Goal: Task Accomplishment & Management: Complete application form

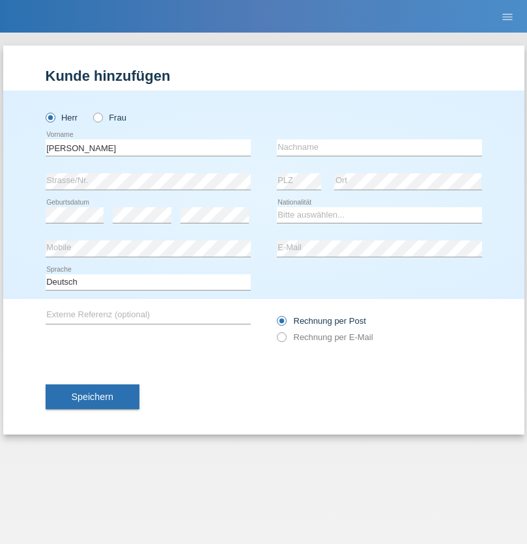
type input "Luciano Dorel"
click at [379, 147] on input "text" at bounding box center [379, 147] width 205 height 16
type input "Luca"
select select "OM"
select select "C"
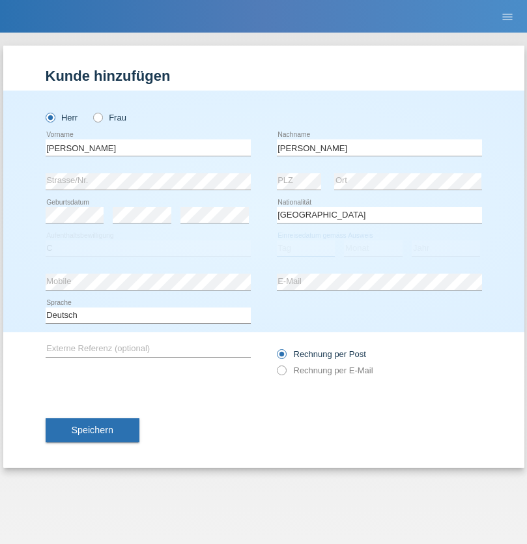
select select "20"
select select "06"
select select "2021"
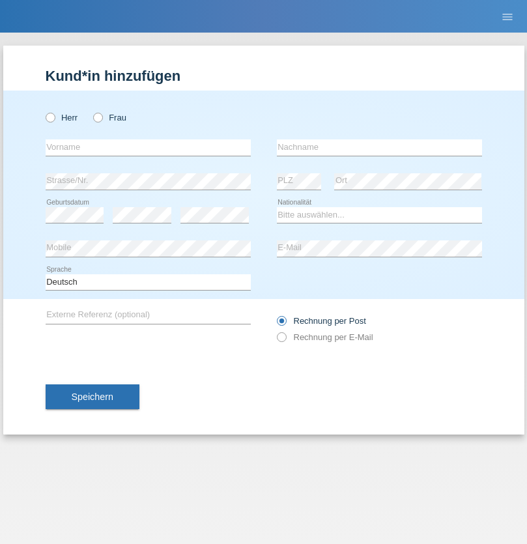
radio input "true"
click at [148, 147] on input "text" at bounding box center [148, 147] width 205 height 16
type input "Danilo"
click at [379, 147] on input "text" at bounding box center [379, 147] width 205 height 16
type input "Neto"
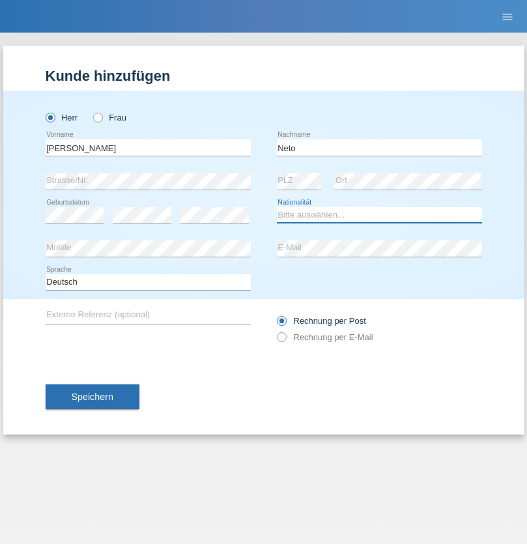
select select "CH"
radio input "true"
click at [148, 147] on input "text" at bounding box center [148, 147] width 205 height 16
type input "Nicolas"
click at [379, 147] on input "text" at bounding box center [379, 147] width 205 height 16
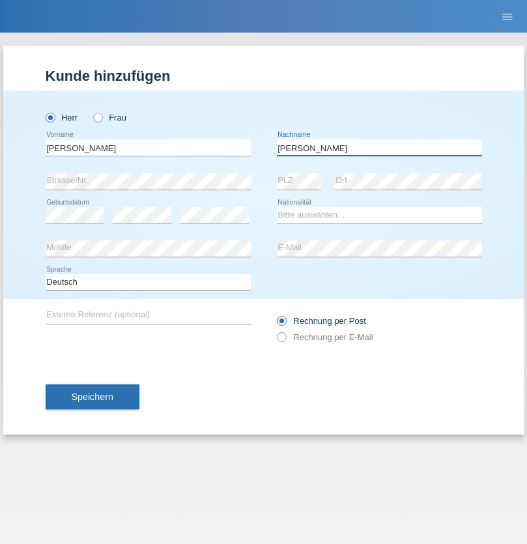
type input "Meier"
select select "CH"
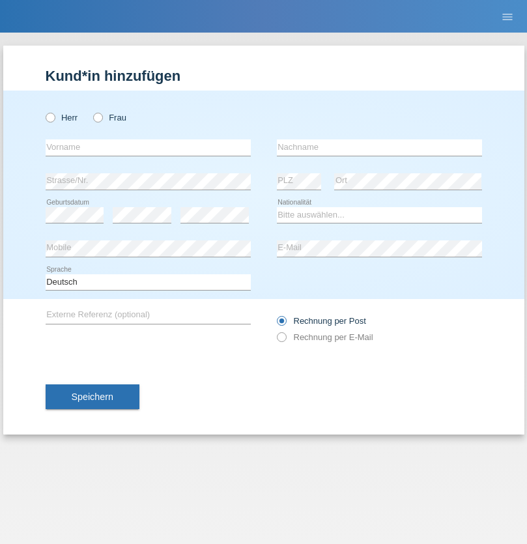
radio input "true"
click at [148, 147] on input "text" at bounding box center [148, 147] width 205 height 16
type input "David"
click at [379, 147] on input "text" at bounding box center [379, 147] width 205 height 16
type input "Nydegger"
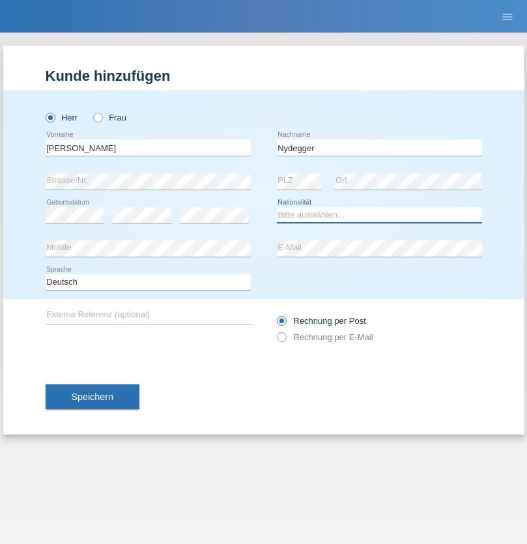
select select "CH"
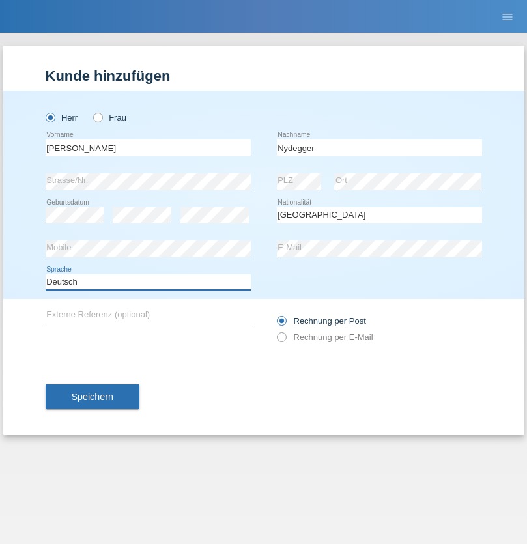
select select "en"
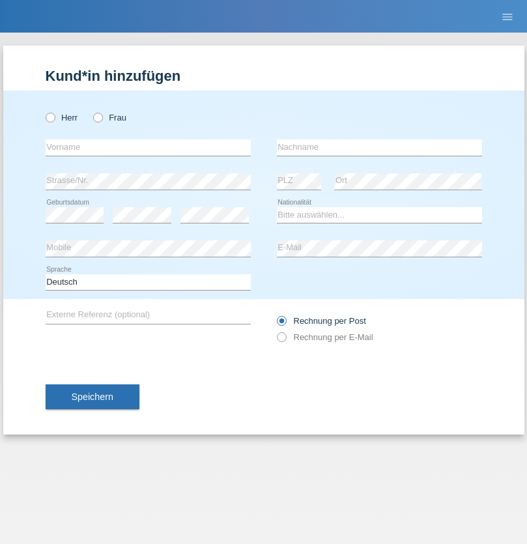
radio input "true"
click at [148, 147] on input "text" at bounding box center [148, 147] width 205 height 16
type input "[PERSON_NAME]"
click at [379, 147] on input "text" at bounding box center [379, 147] width 205 height 16
type input "Nydegger"
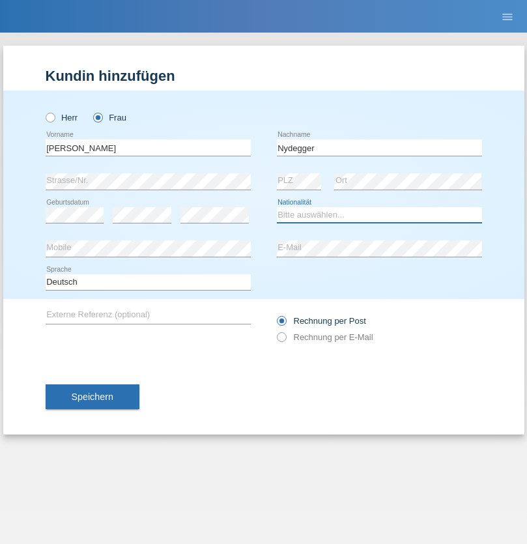
select select "CH"
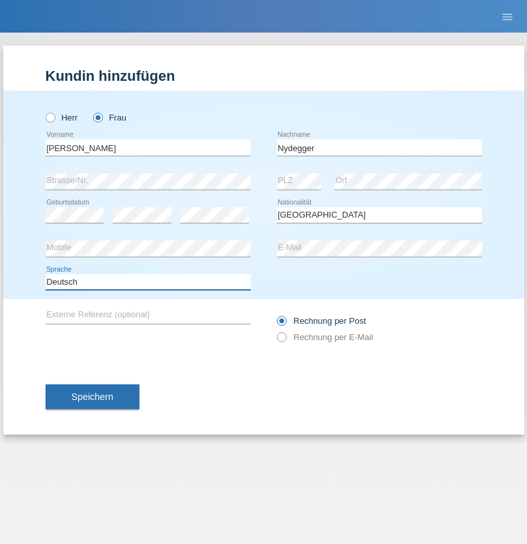
select select "en"
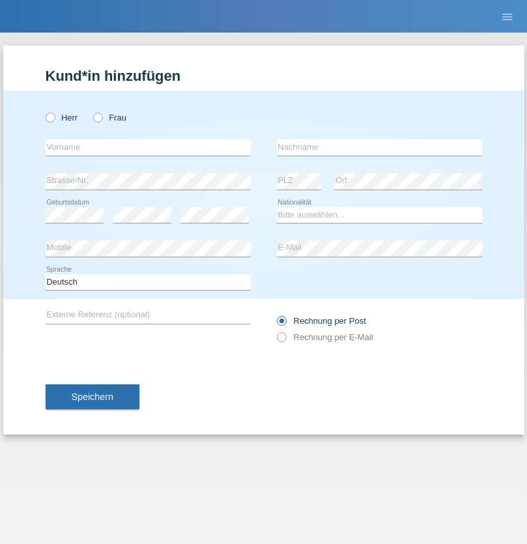
radio input "true"
click at [148, 147] on input "text" at bounding box center [148, 147] width 205 height 16
type input "Goekhan"
click at [379, 147] on input "text" at bounding box center [379, 147] width 205 height 16
type input "Akarsu"
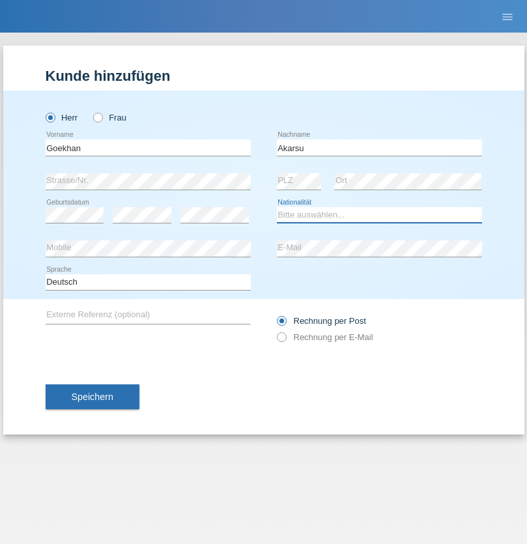
select select "AT"
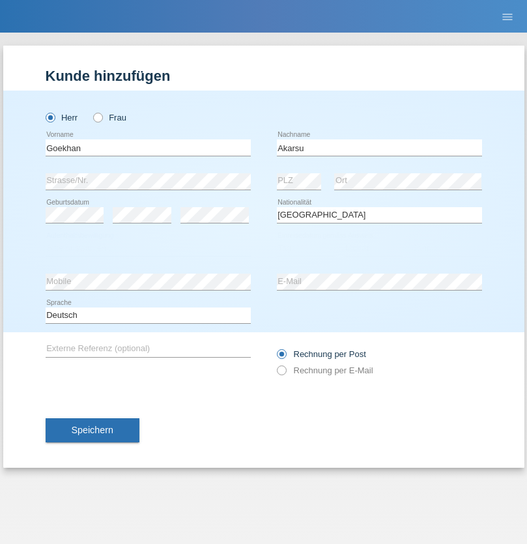
select select "C"
select select "01"
select select "05"
select select "2021"
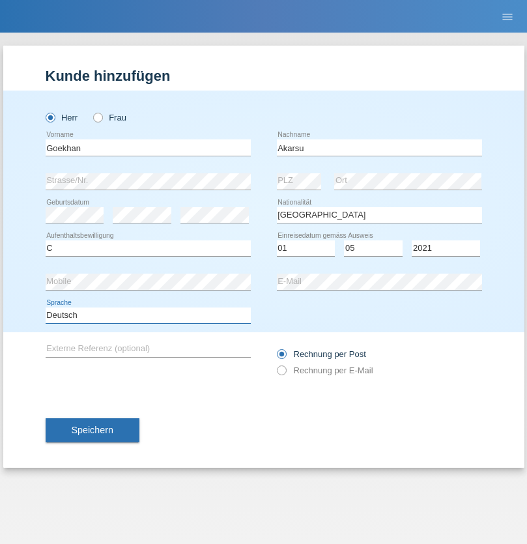
select select "en"
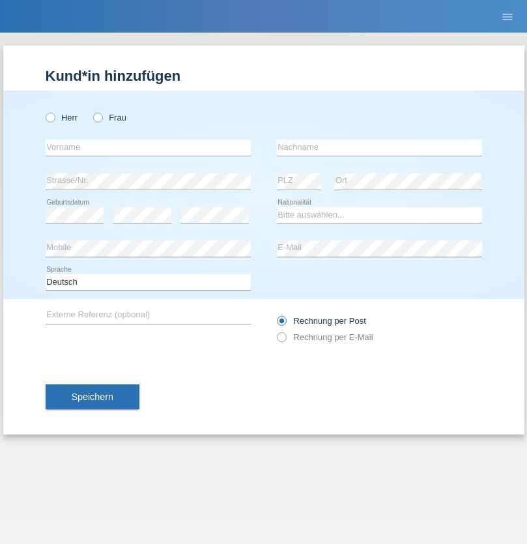
radio input "true"
click at [148, 147] on input "text" at bounding box center [148, 147] width 205 height 16
type input "Daniele"
click at [379, 147] on input "text" at bounding box center [379, 147] width 205 height 16
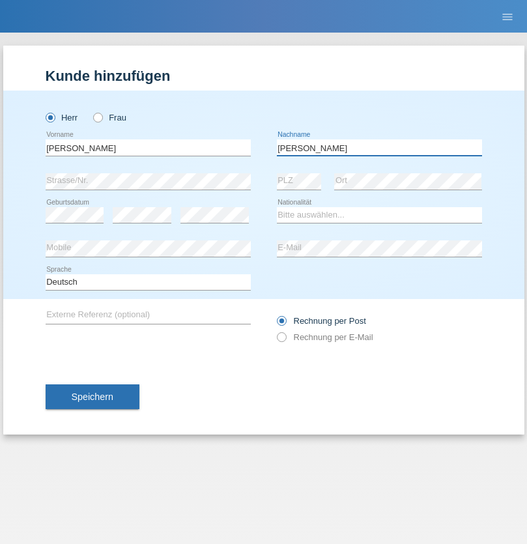
type input "Daniele"
select select "IT"
select select "C"
select select "22"
select select "06"
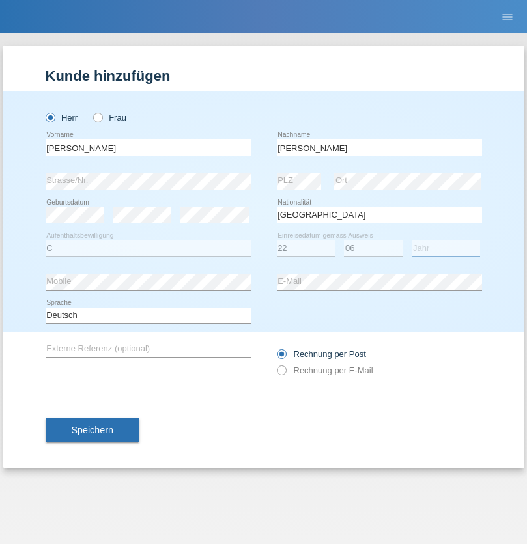
select select "1964"
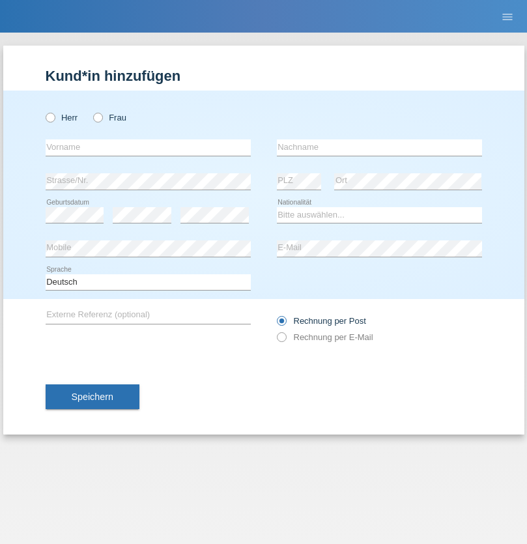
radio input "true"
click at [148, 147] on input "text" at bounding box center [148, 147] width 205 height 16
type input "[DATE]"
click at [379, 147] on input "text" at bounding box center [379, 147] width 205 height 16
type input "[PERSON_NAME]"
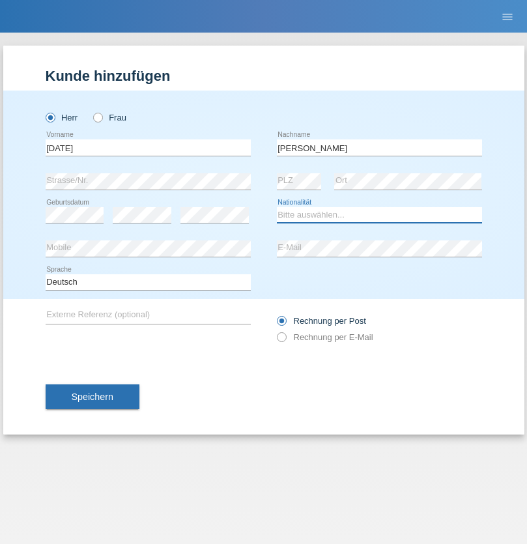
select select "IT"
select select "C"
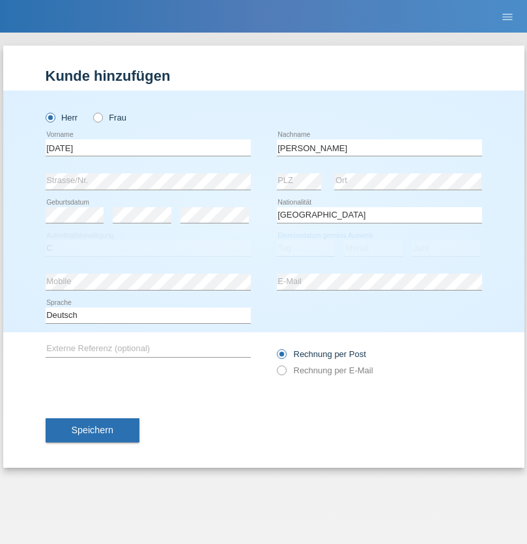
select select "01"
select select "05"
select select "2021"
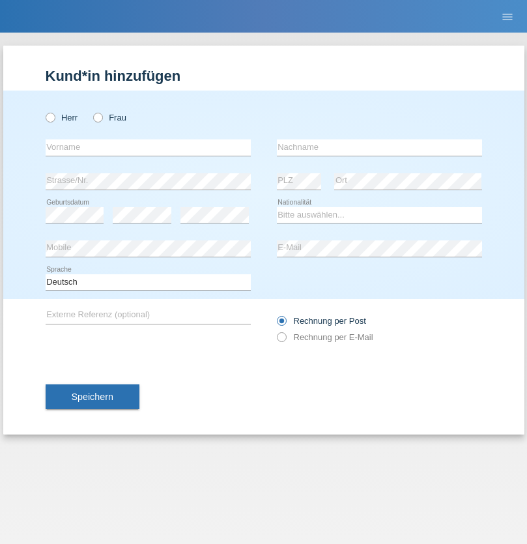
radio input "true"
click at [148, 147] on input "text" at bounding box center [148, 147] width 205 height 16
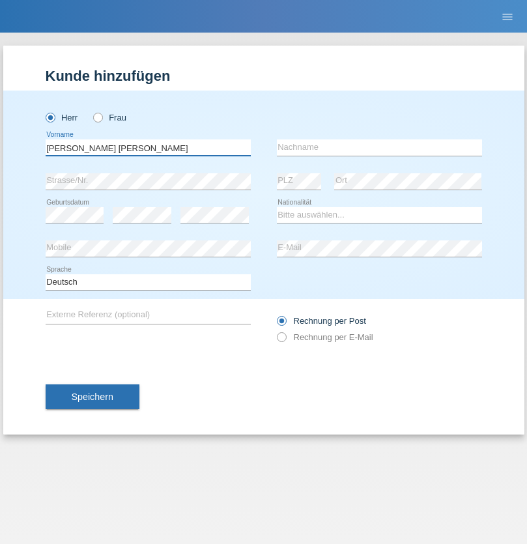
type input "Claudiu Marian"
click at [379, 147] on input "text" at bounding box center [379, 147] width 205 height 16
type input "Cislariu"
select select "CH"
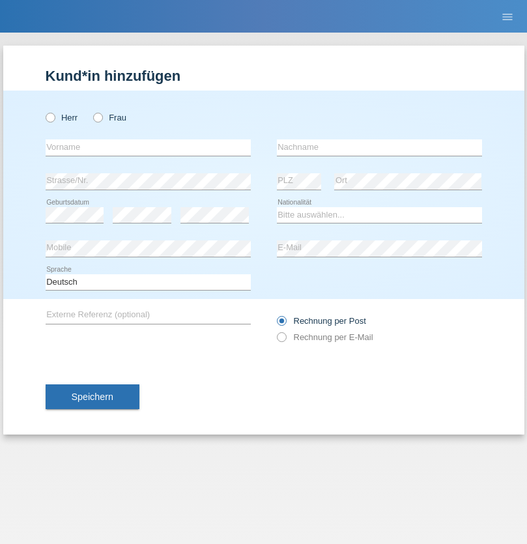
radio input "true"
select select "CH"
radio input "true"
click at [148, 147] on input "text" at bounding box center [148, 147] width 205 height 16
type input "[PERSON_NAME]"
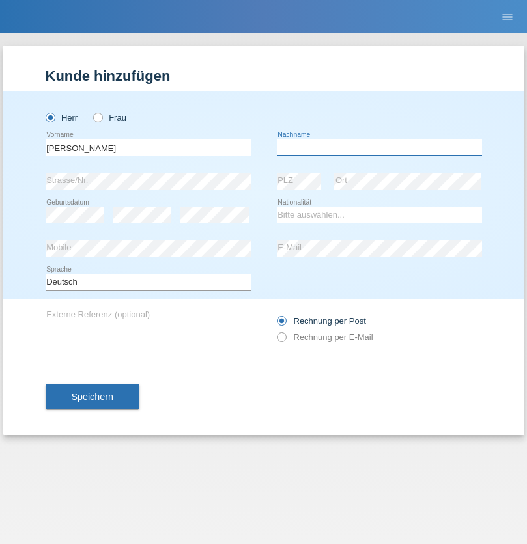
click at [379, 147] on input "text" at bounding box center [379, 147] width 205 height 16
type input "Kappelmayer"
select select "MG"
select select "C"
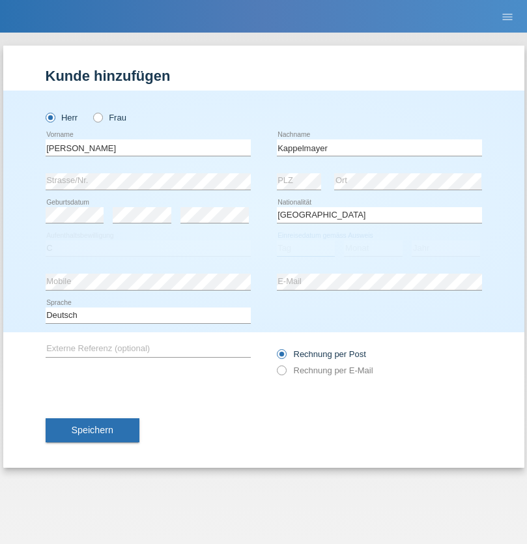
select select "01"
select select "09"
select select "2021"
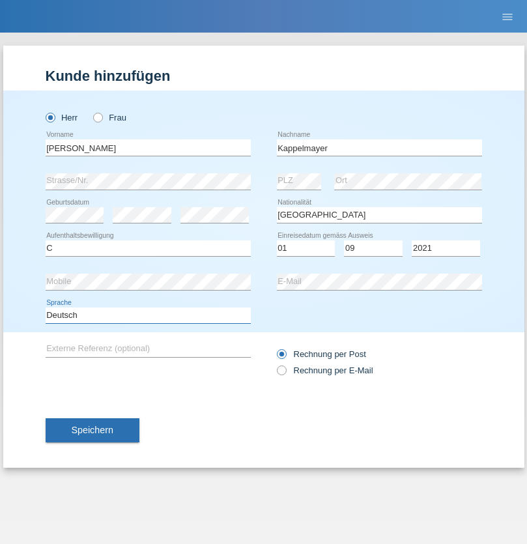
select select "en"
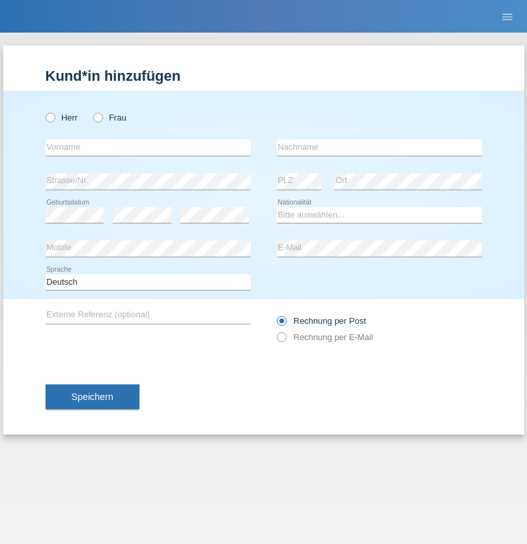
radio input "true"
click at [148, 147] on input "text" at bounding box center [148, 147] width 205 height 16
type input "firat"
click at [379, 147] on input "text" at bounding box center [379, 147] width 205 height 16
type input "kara"
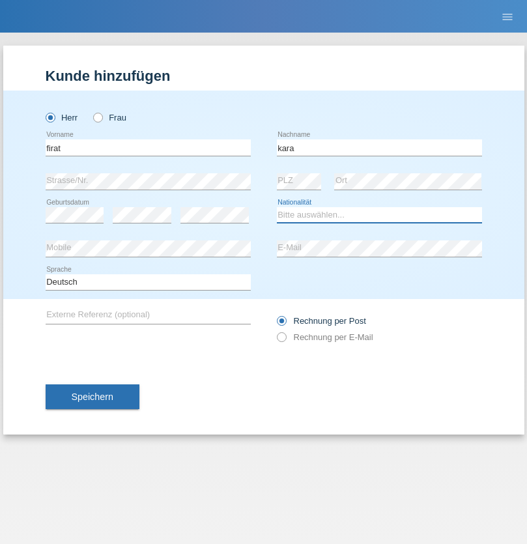
select select "CH"
radio input "true"
click at [148, 147] on input "text" at bounding box center [148, 147] width 205 height 16
type input "[PERSON_NAME]"
click at [379, 147] on input "text" at bounding box center [379, 147] width 205 height 16
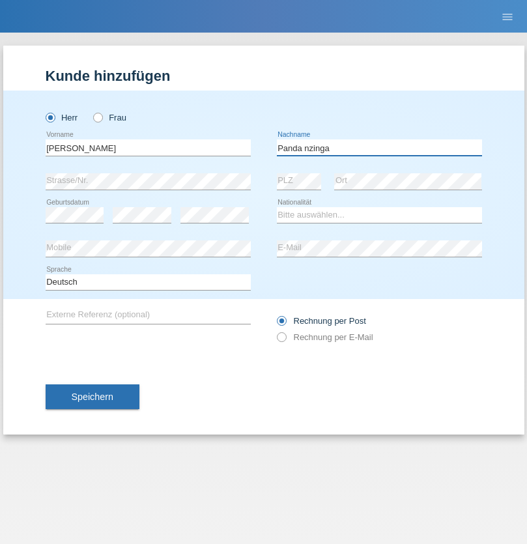
type input "Panda nzinga"
select select "MN"
select select "C"
select select "28"
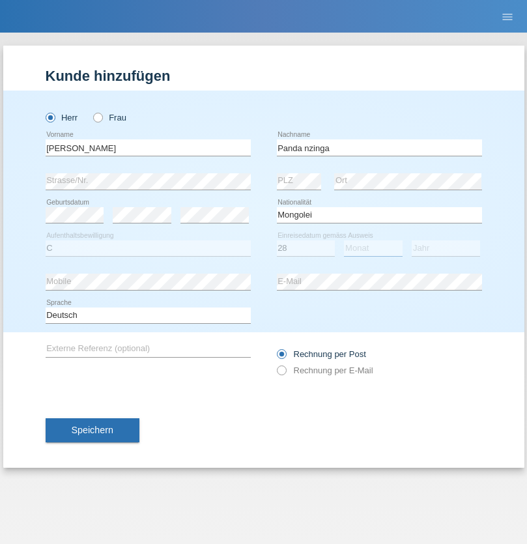
select select "11"
select select "2001"
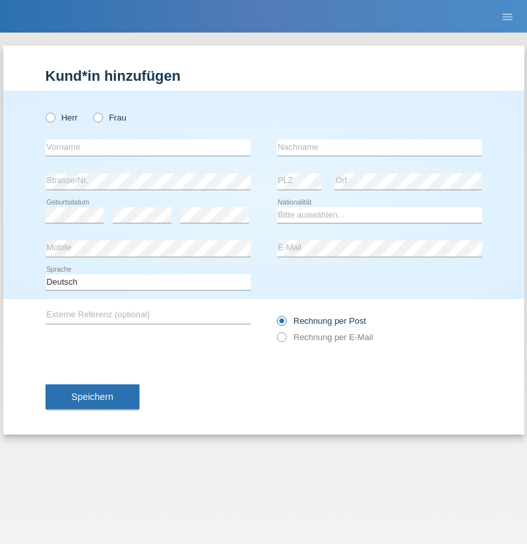
radio input "true"
select select "HU"
select select "C"
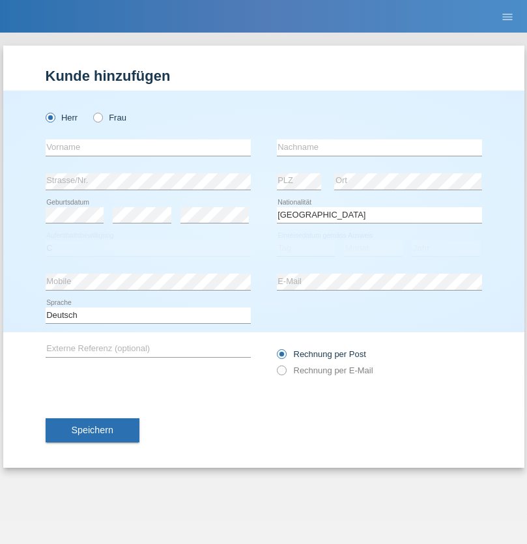
select select "30"
select select "10"
select select "2021"
